Goal: Task Accomplishment & Management: Use online tool/utility

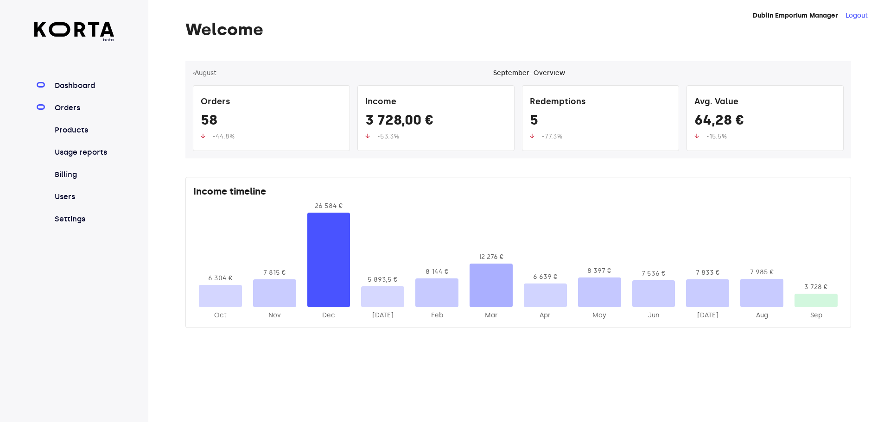
click at [67, 104] on link "Orders" at bounding box center [84, 107] width 62 height 11
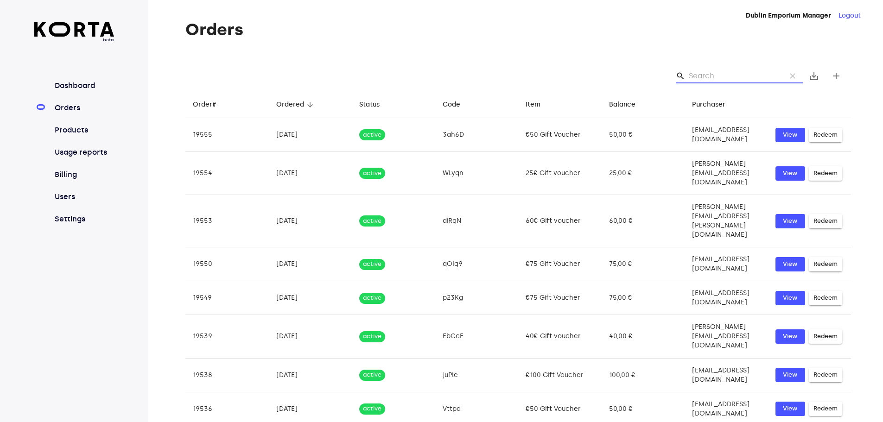
click at [690, 75] on input "Search" at bounding box center [734, 76] width 90 height 15
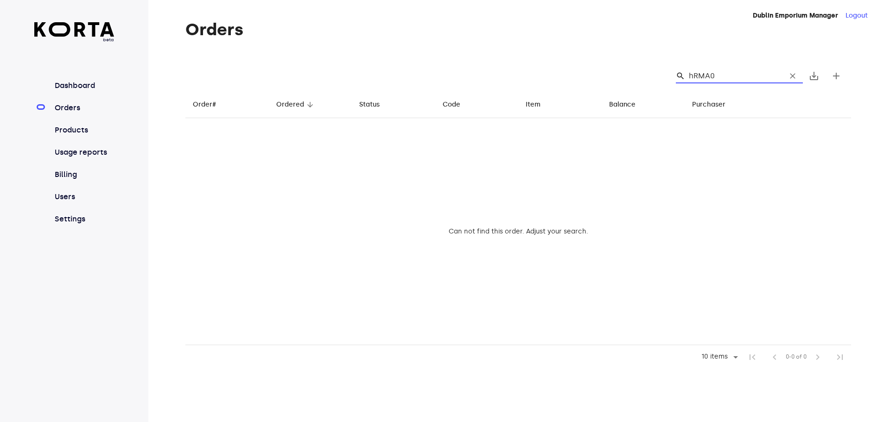
click at [697, 74] on input "hRMA0" at bounding box center [734, 76] width 90 height 15
click at [729, 76] on input "hPMA0" at bounding box center [734, 76] width 90 height 15
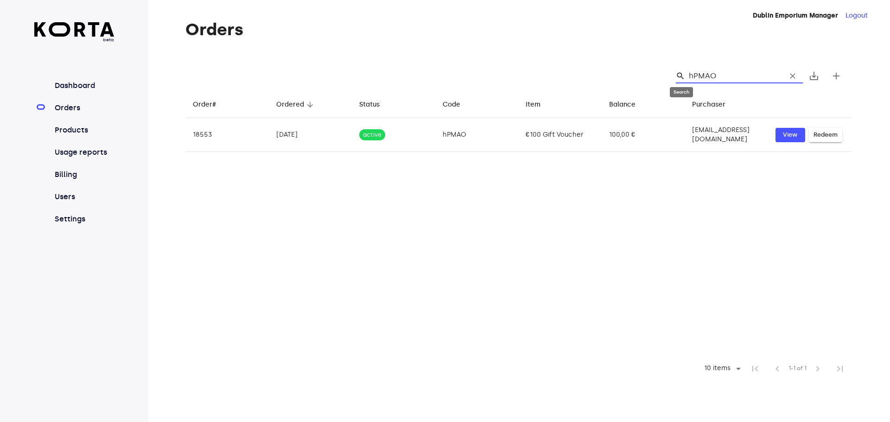
drag, startPoint x: 725, startPoint y: 81, endPoint x: 680, endPoint y: 74, distance: 45.6
click at [680, 74] on div "search hPMAO clear" at bounding box center [739, 76] width 127 height 15
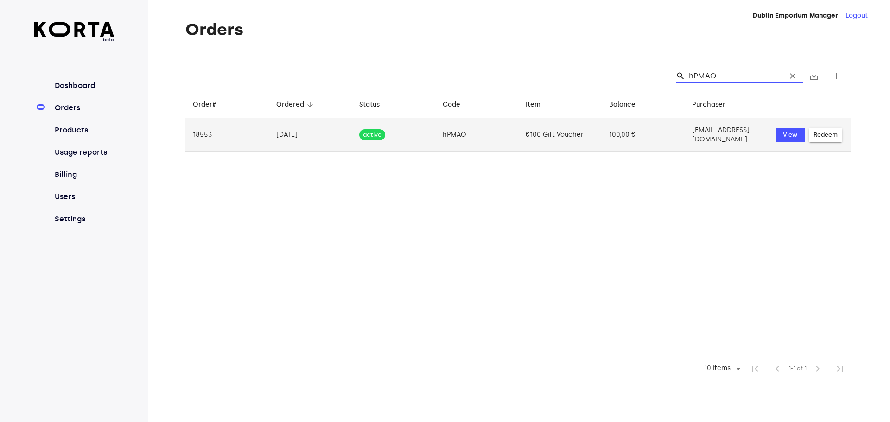
type input "hPMAO"
click at [825, 135] on span "Redeem" at bounding box center [825, 135] width 24 height 11
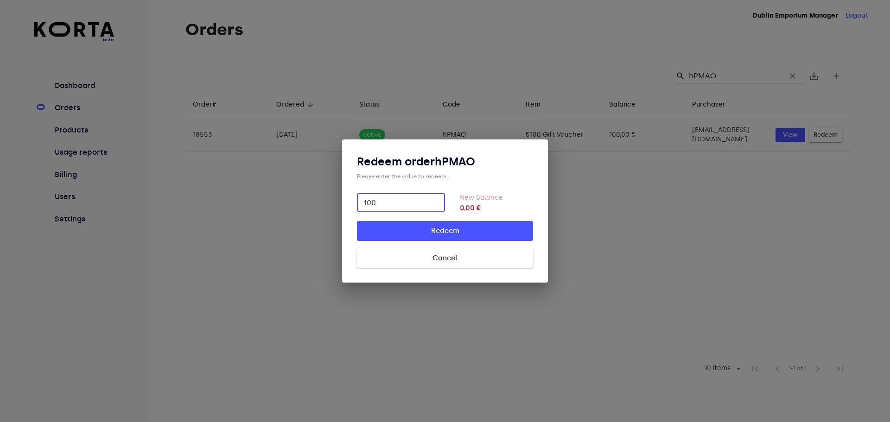
type input "100"
click at [461, 228] on span "Redeem" at bounding box center [445, 231] width 146 height 12
